Goal: Task Accomplishment & Management: Manage account settings

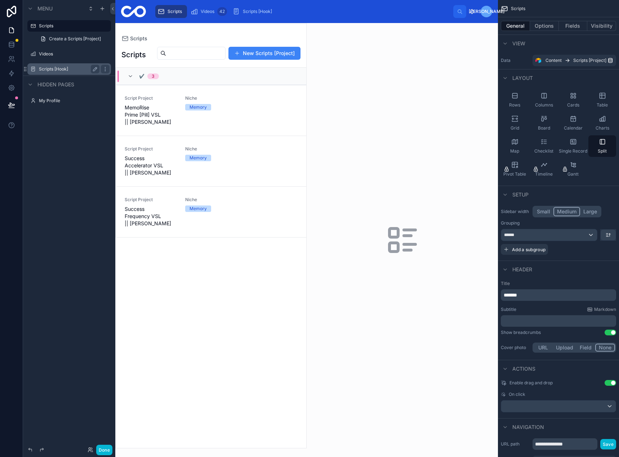
click at [54, 67] on label "Scripts [Hook]" at bounding box center [68, 69] width 58 height 6
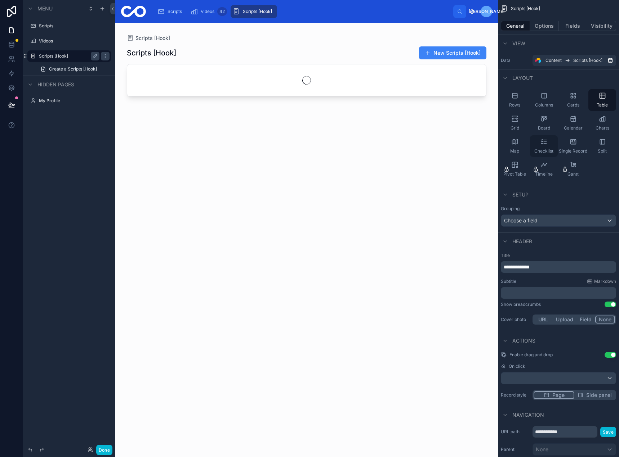
click at [546, 137] on div "Checklist" at bounding box center [544, 146] width 28 height 22
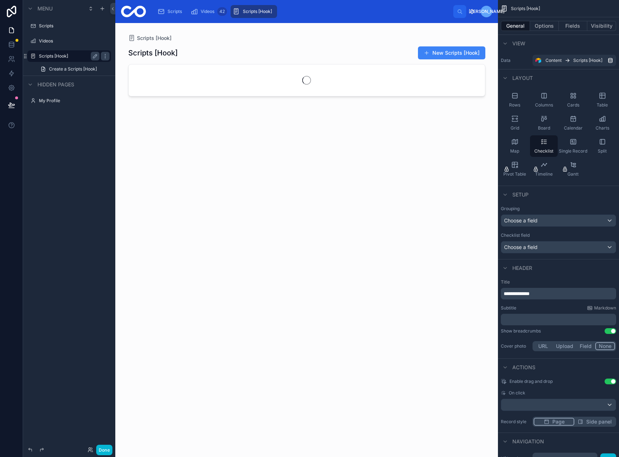
drag, startPoint x: 544, startPoint y: 142, endPoint x: 337, endPoint y: 81, distance: 215.8
click at [337, 81] on div "**********" at bounding box center [366, 228] width 503 height 457
click at [440, 52] on div at bounding box center [306, 236] width 368 height 426
click at [440, 52] on button "New Scripts [Hook]" at bounding box center [451, 52] width 67 height 13
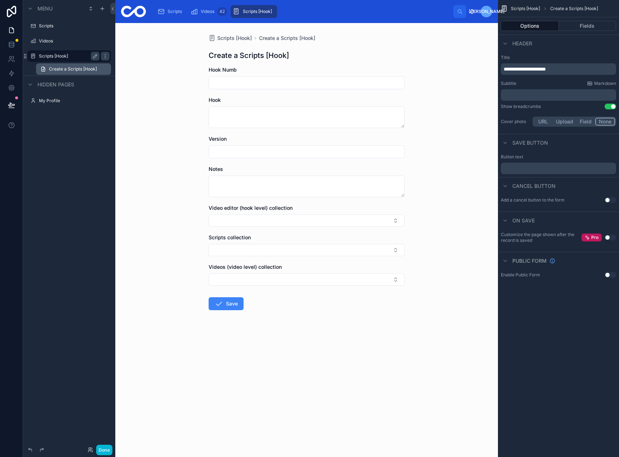
click at [53, 75] on link "Create a Scripts [Hook]" at bounding box center [73, 69] width 75 height 12
click at [63, 55] on label "Scripts [Hook]" at bounding box center [68, 56] width 58 height 6
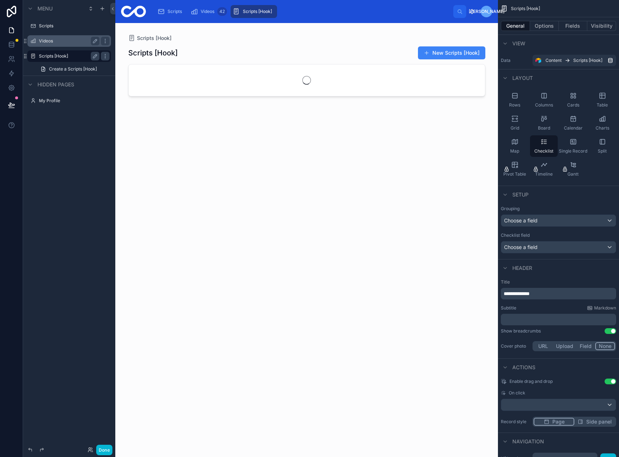
click at [57, 45] on div "Videos" at bounding box center [69, 41] width 60 height 9
click at [52, 36] on div "Videos" at bounding box center [69, 41] width 81 height 12
click at [49, 38] on label "Videos" at bounding box center [68, 41] width 58 height 6
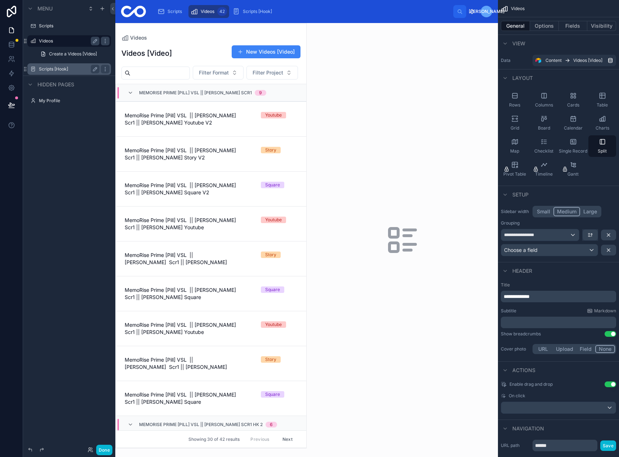
drag, startPoint x: 546, startPoint y: 143, endPoint x: 328, endPoint y: 127, distance: 218.4
click at [326, 126] on div "Scripts Videos 42 Scripts [Hook] [PERSON_NAME] Videos Videos [Video] New Videos…" at bounding box center [366, 228] width 503 height 457
click at [548, 143] on div "Checklist" at bounding box center [544, 146] width 28 height 22
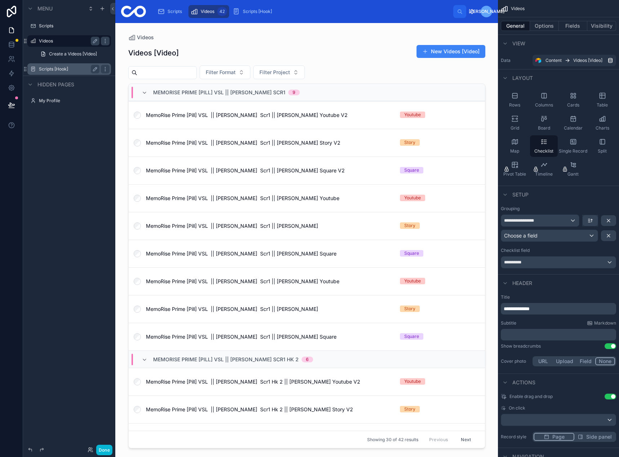
click at [146, 115] on div at bounding box center [306, 236] width 368 height 426
click at [141, 147] on div at bounding box center [137, 142] width 17 height 27
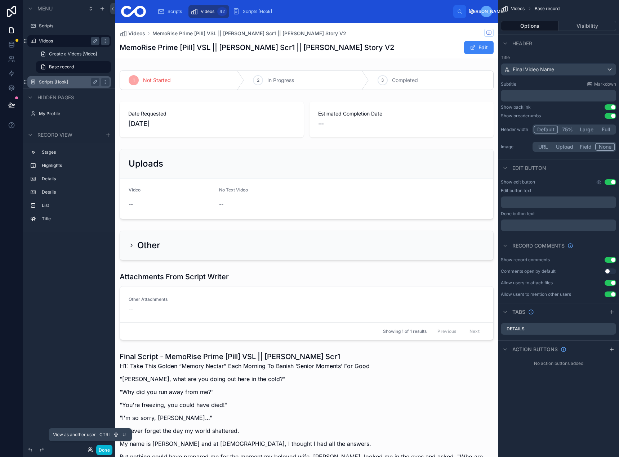
click at [90, 452] on icon at bounding box center [91, 450] width 6 height 6
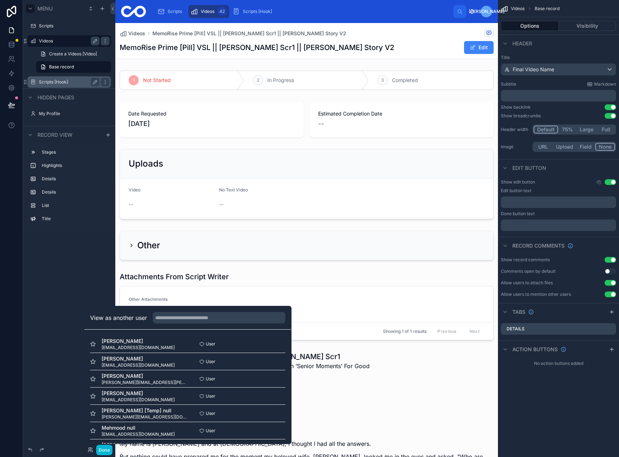
click at [33, 8] on div "scrollable content" at bounding box center [30, 8] width 9 height 9
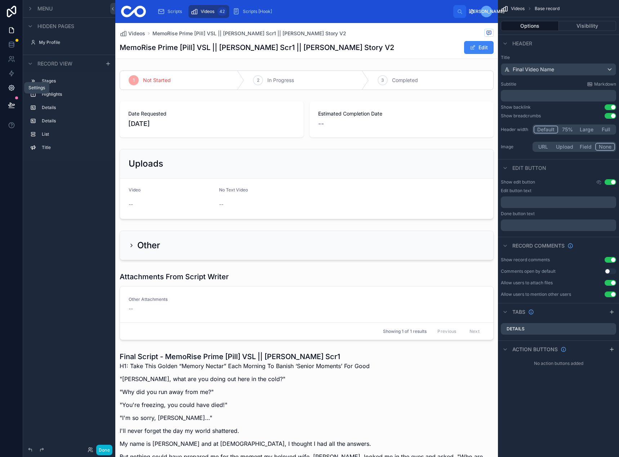
click at [12, 90] on icon at bounding box center [11, 87] width 5 height 5
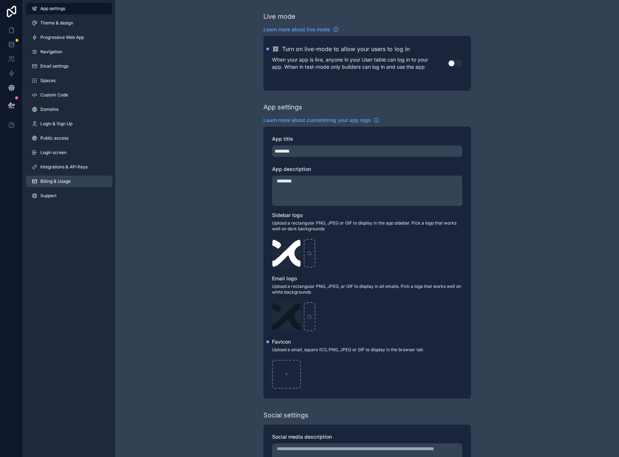
click at [73, 183] on link "Billing & Usage" at bounding box center [69, 182] width 86 height 12
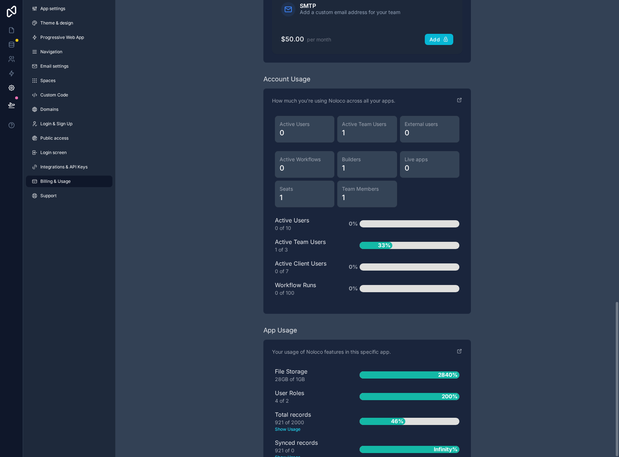
scroll to position [881, 0]
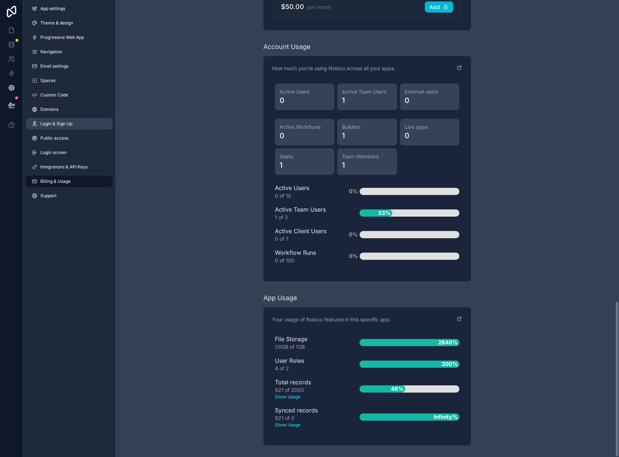
click at [57, 127] on link "Login & Sign Up" at bounding box center [69, 124] width 86 height 12
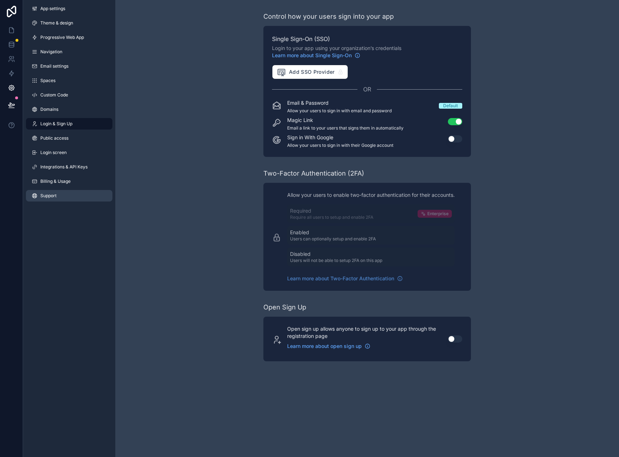
click at [59, 197] on link "Support" at bounding box center [69, 196] width 86 height 12
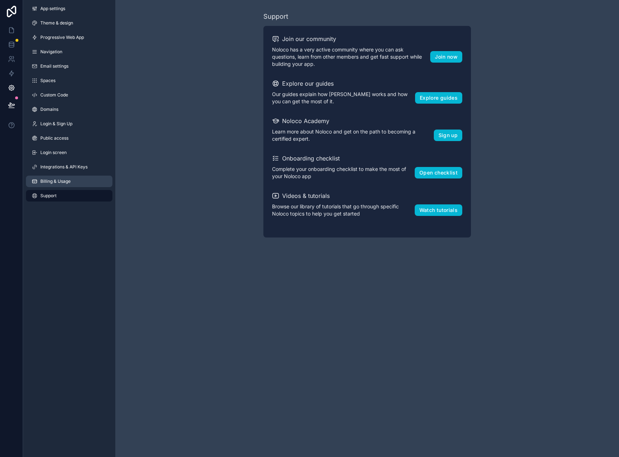
click at [58, 181] on span "Billing & Usage" at bounding box center [55, 182] width 30 height 6
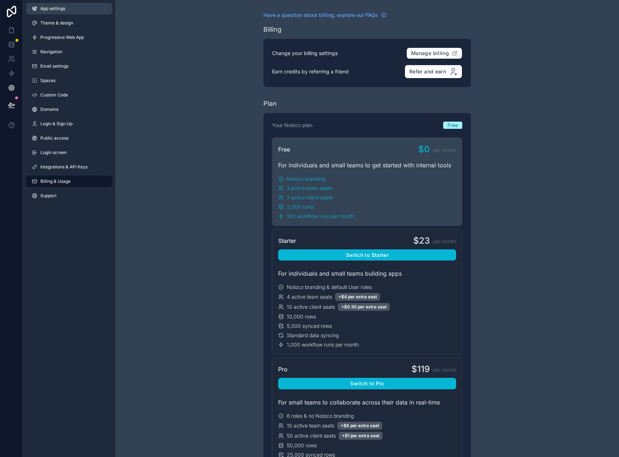
click at [60, 12] on link "App settings" at bounding box center [69, 9] width 86 height 12
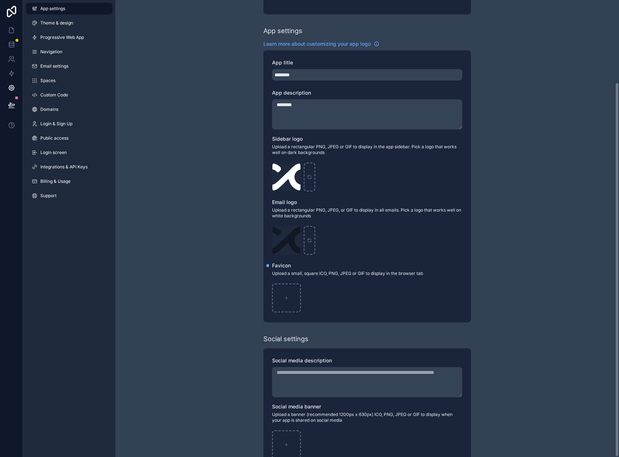
scroll to position [100, 0]
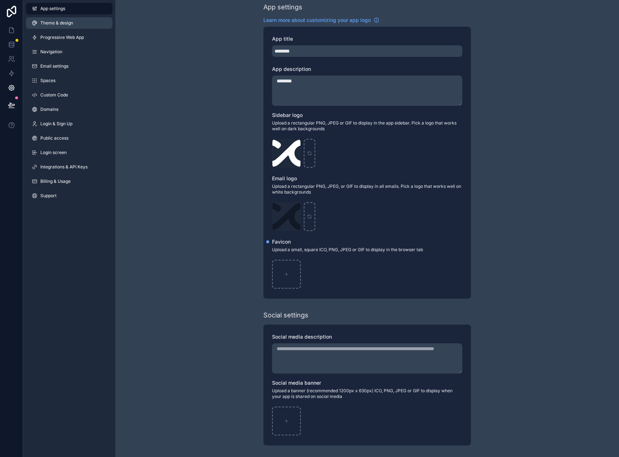
click at [60, 27] on link "Theme & design" at bounding box center [69, 23] width 86 height 12
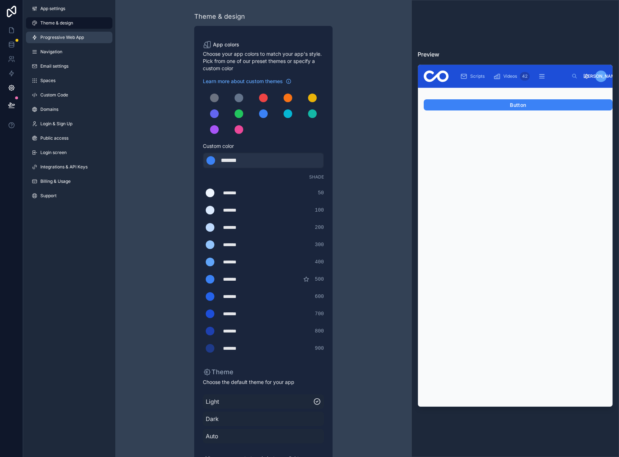
click at [61, 35] on span "Progressive Web App" at bounding box center [62, 38] width 44 height 6
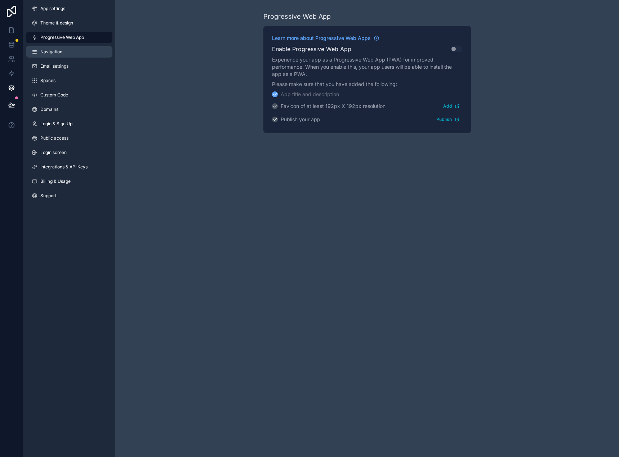
click at [62, 49] on link "Navigation" at bounding box center [69, 52] width 86 height 12
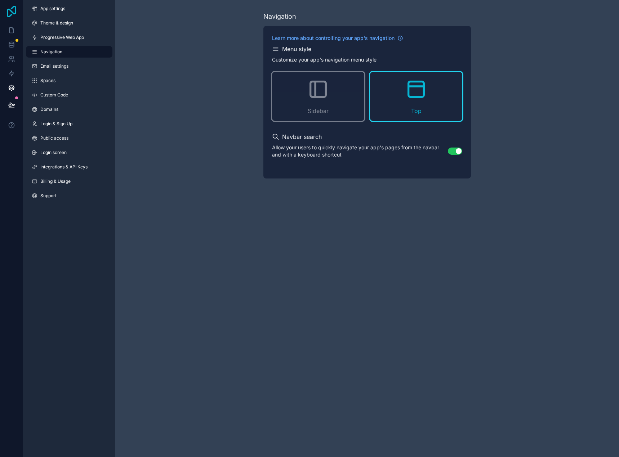
click at [15, 9] on icon at bounding box center [11, 12] width 14 height 12
